Goal: Task Accomplishment & Management: Manage account settings

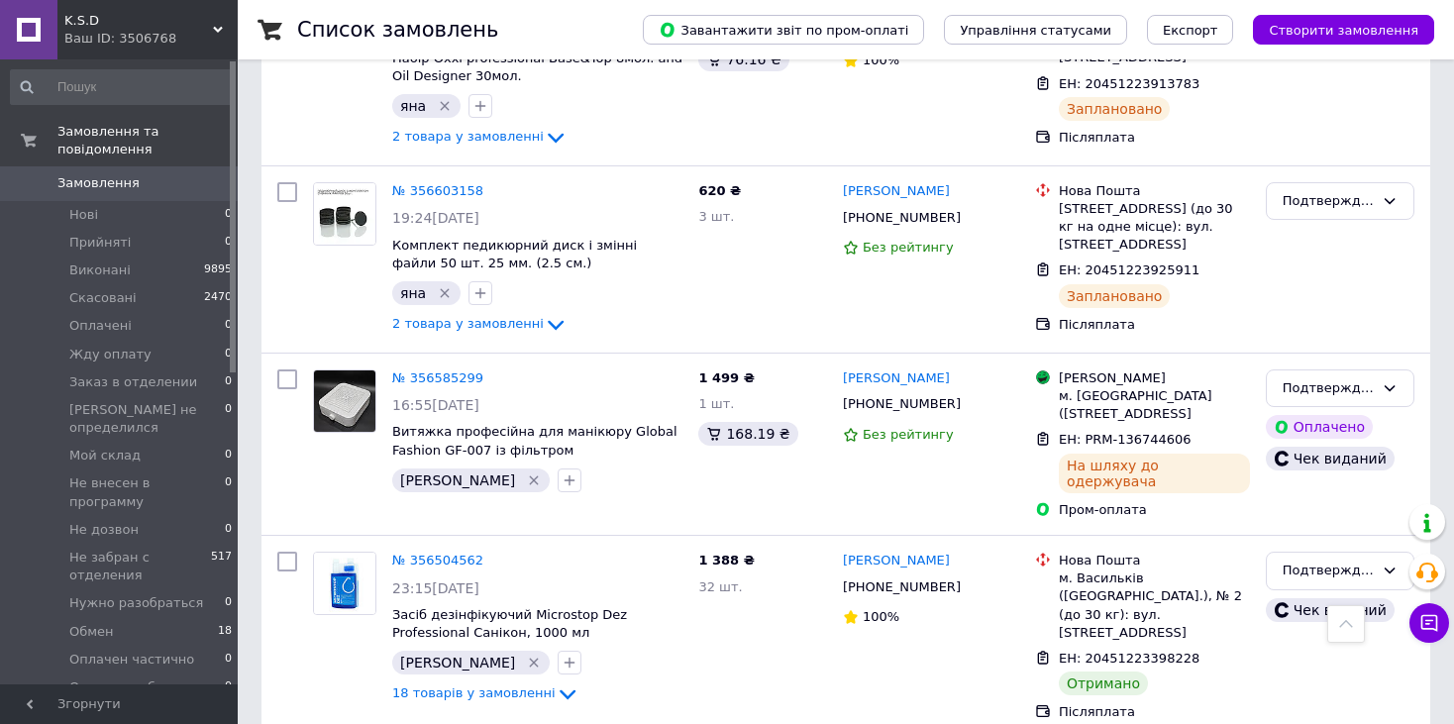
scroll to position [2575, 0]
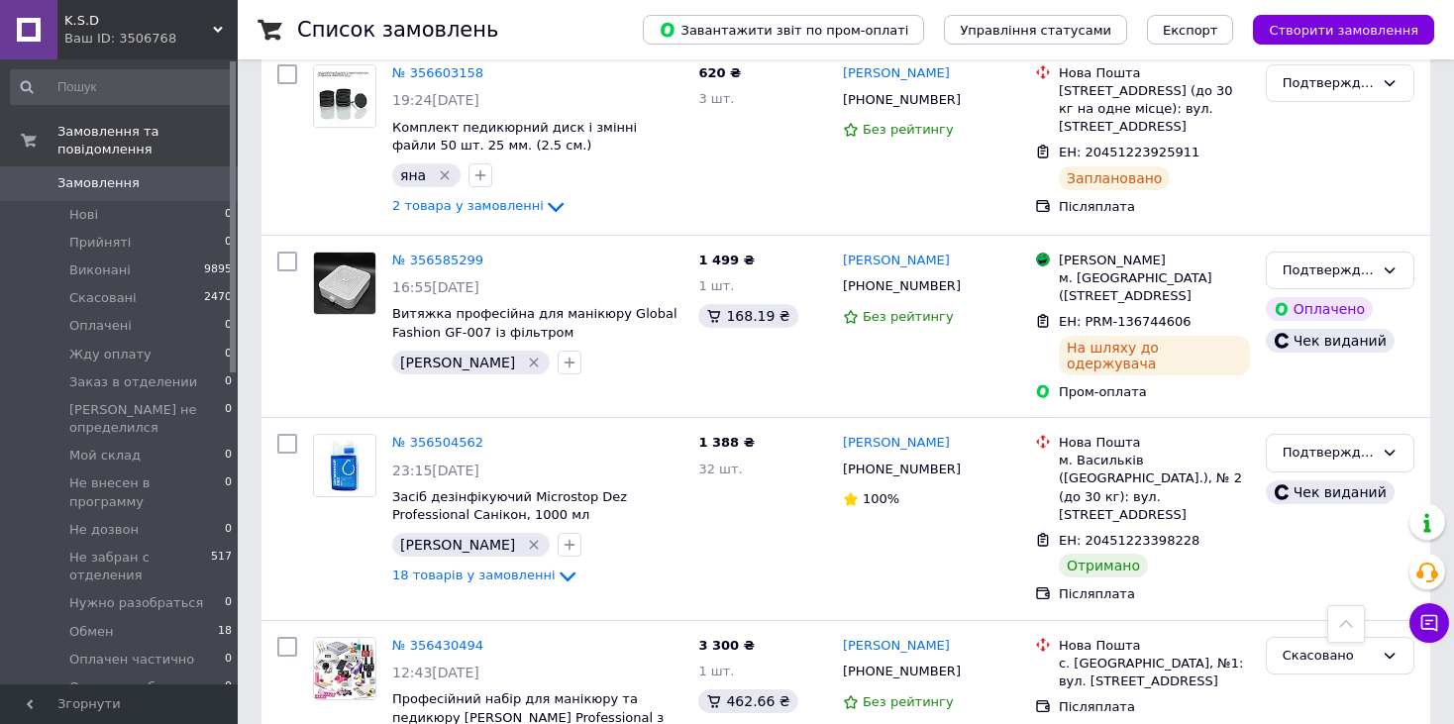
click at [142, 31] on div "Ваш ID: 3506768" at bounding box center [150, 39] width 173 height 18
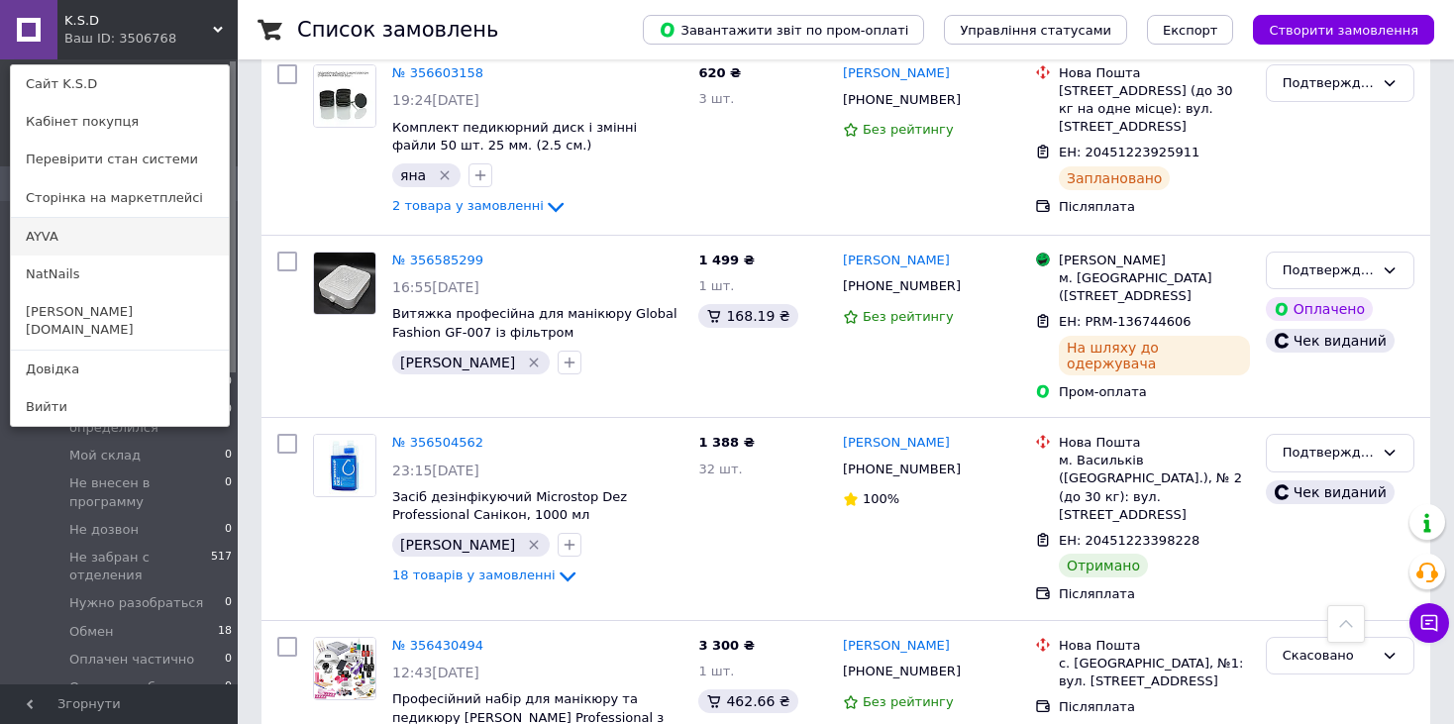
click at [70, 246] on link "AYVA" at bounding box center [120, 237] width 218 height 38
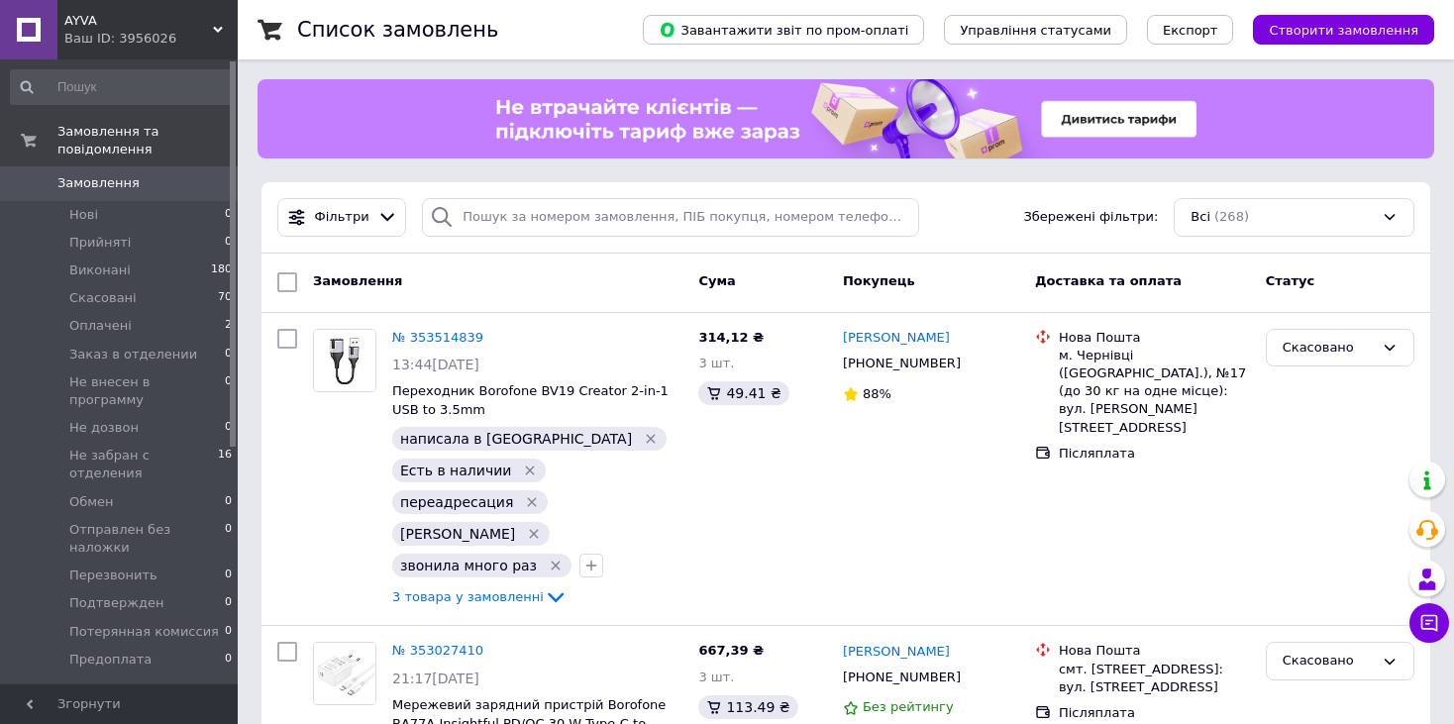
click at [106, 17] on span "AYVA" at bounding box center [138, 21] width 149 height 18
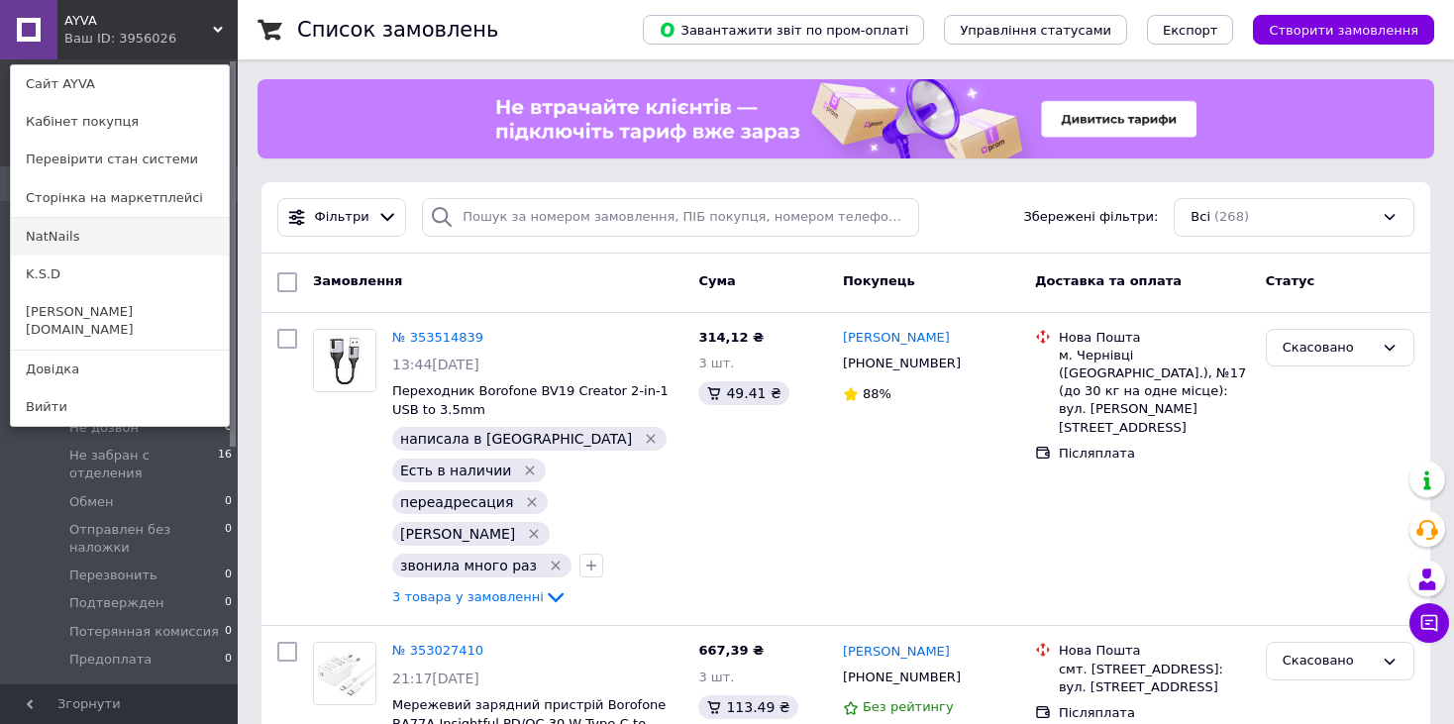
click at [87, 238] on link "NatNails" at bounding box center [120, 237] width 218 height 38
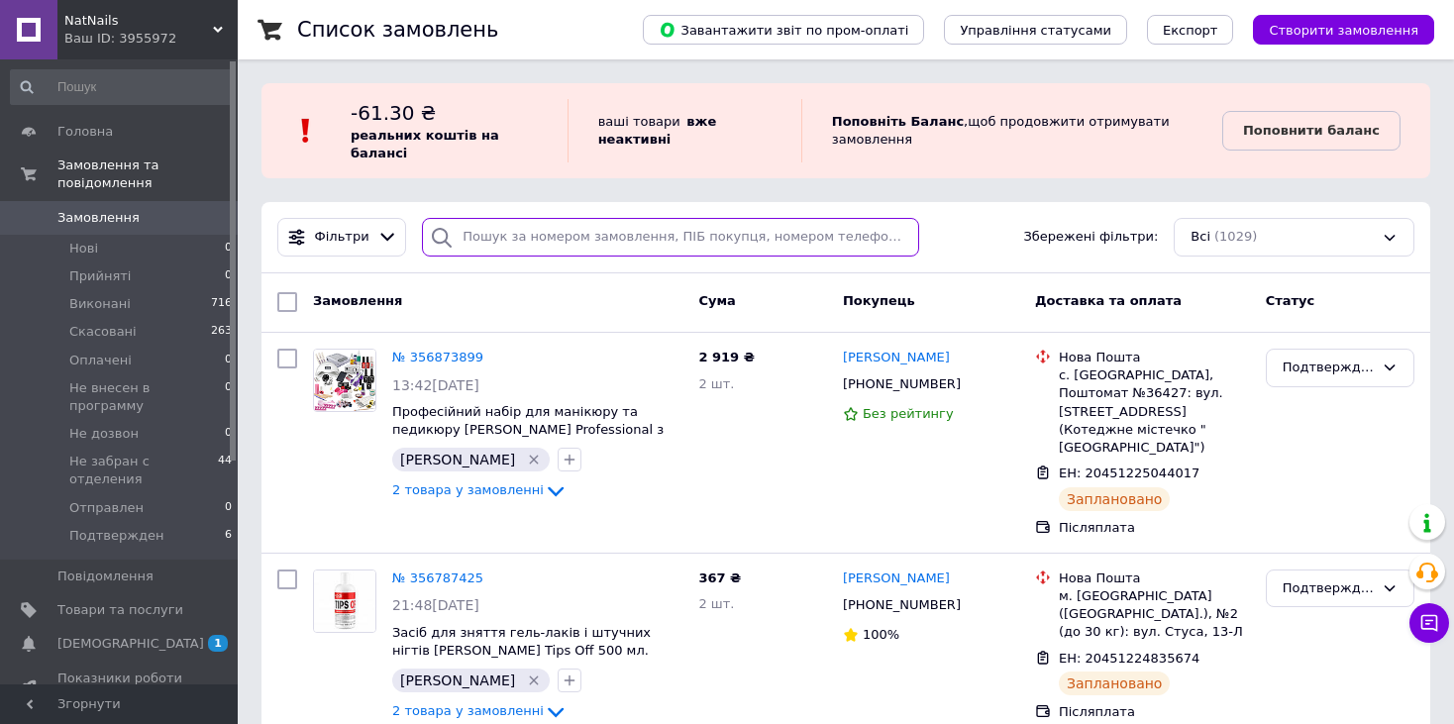
click at [500, 226] on input "search" at bounding box center [670, 237] width 496 height 39
paste input "20451221217434"
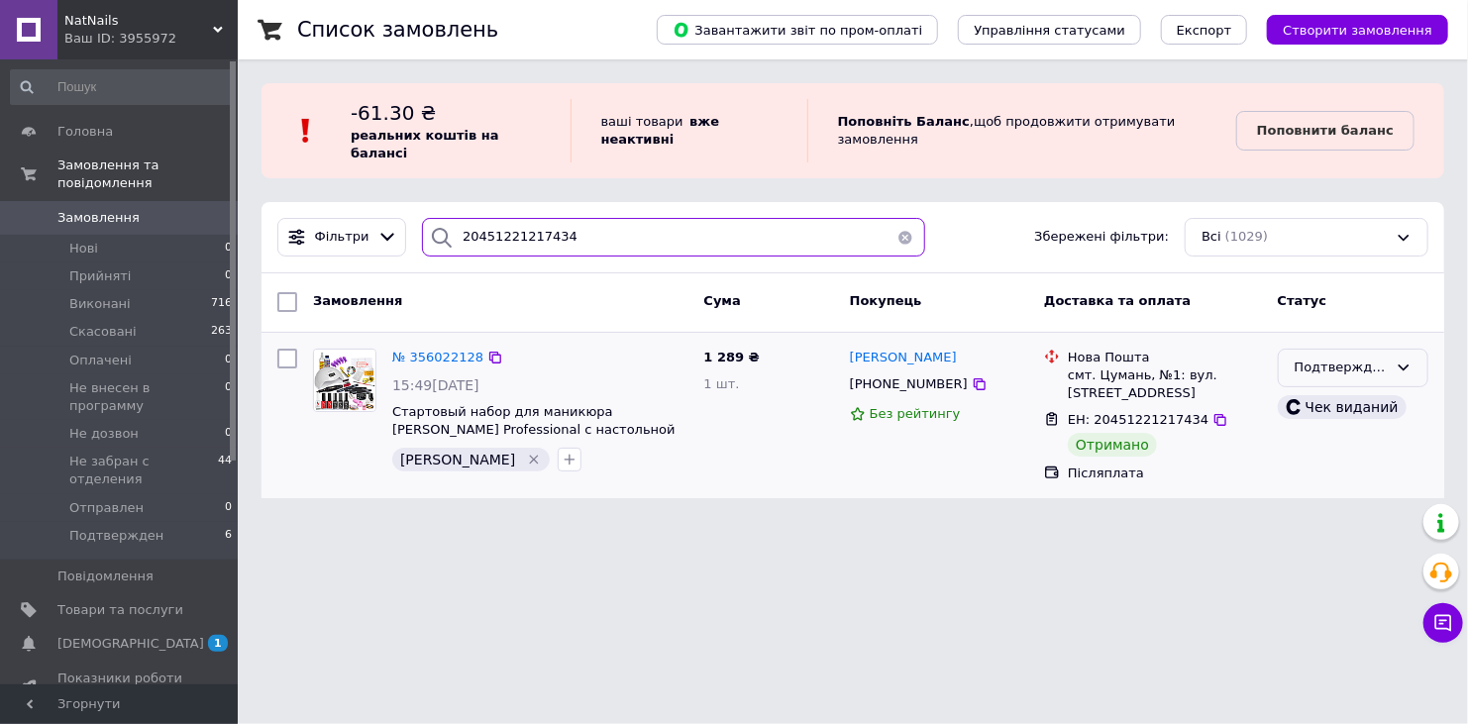
type input "20451221217434"
click at [1317, 358] on div "Подтвержден" at bounding box center [1341, 368] width 93 height 21
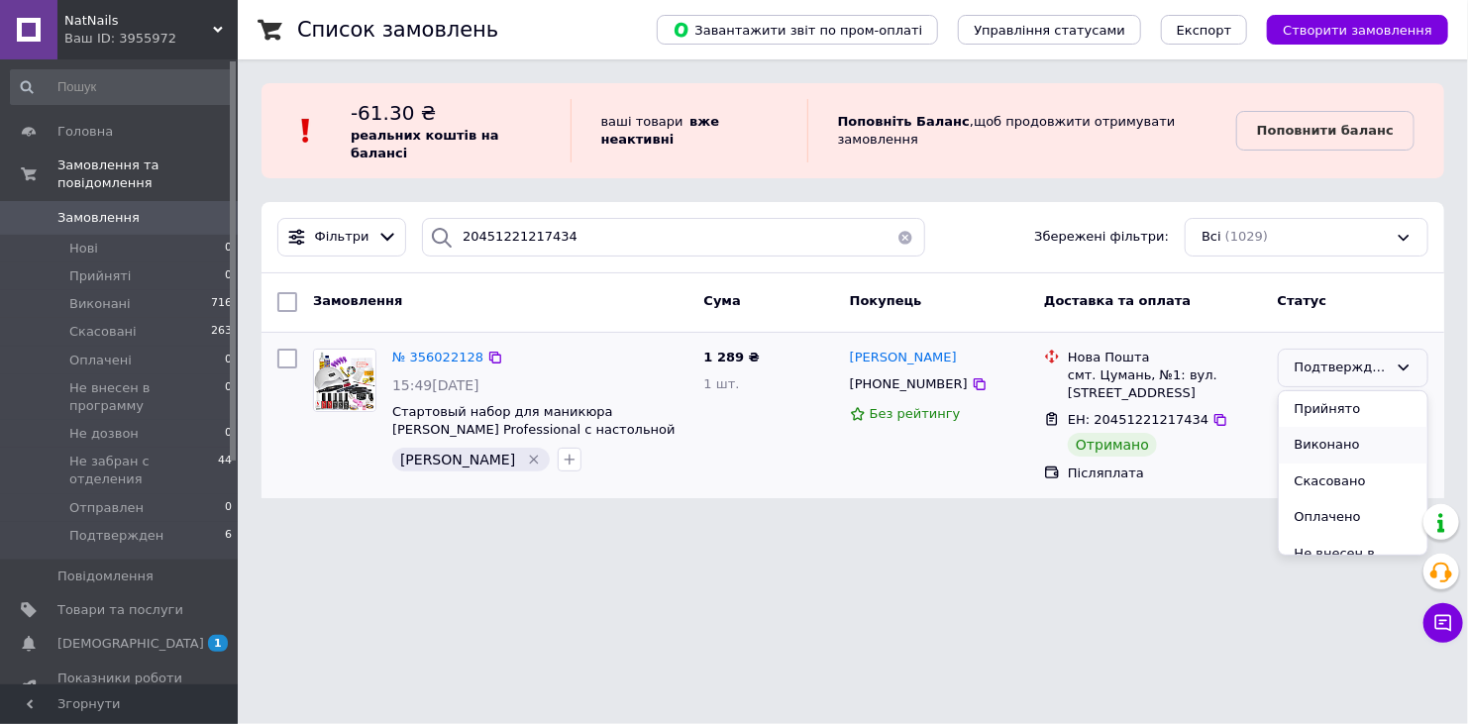
click at [1334, 427] on li "Виконано" at bounding box center [1353, 445] width 149 height 37
